Goal: Information Seeking & Learning: Stay updated

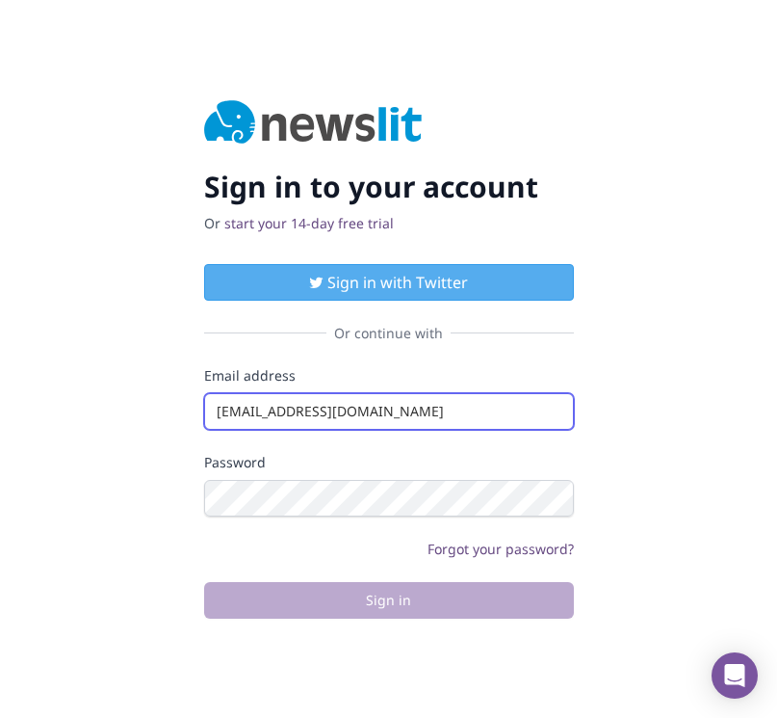
type input "[EMAIL_ADDRESS][DOMAIN_NAME]"
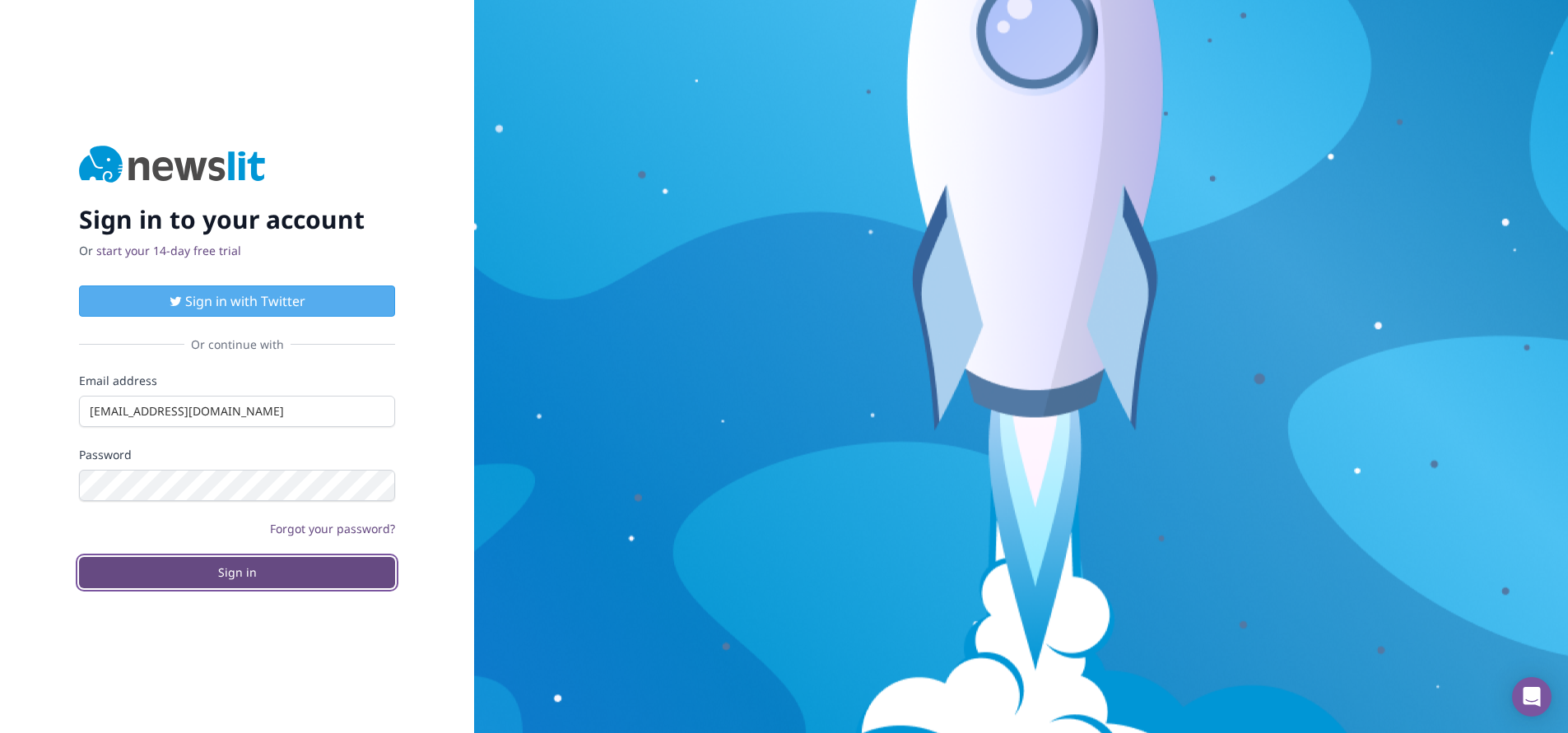
click at [237, 572] on button "Sign in" at bounding box center [237, 572] width 316 height 32
